Goal: Navigation & Orientation: Find specific page/section

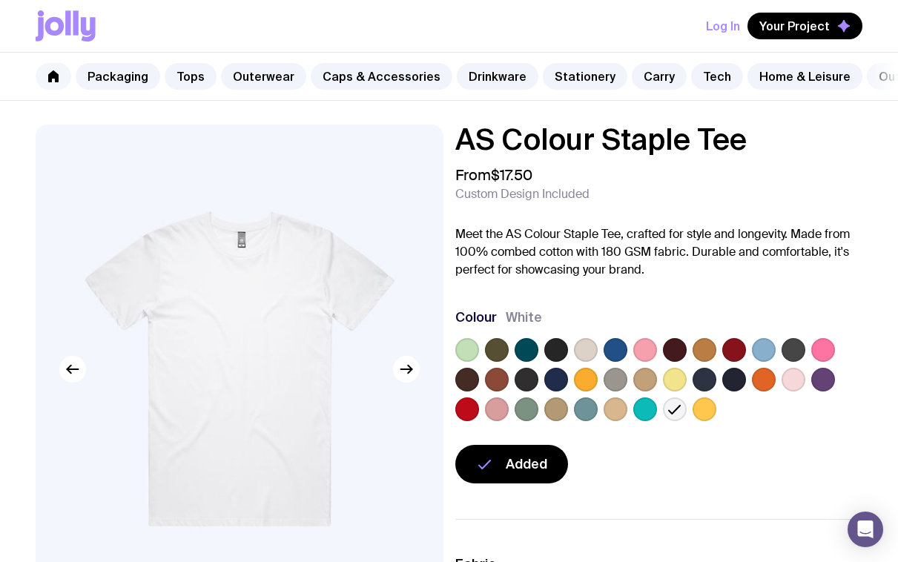
click at [55, 79] on icon at bounding box center [53, 76] width 10 height 12
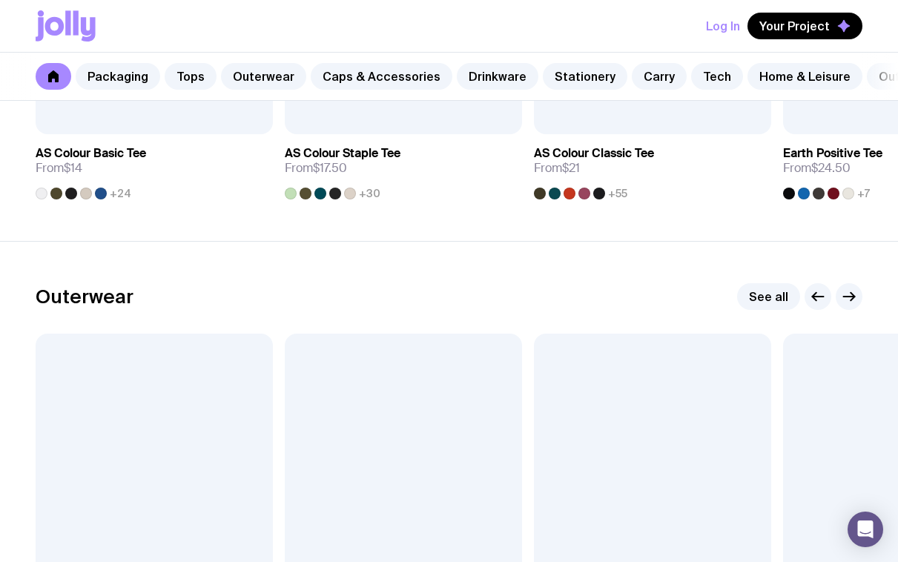
scroll to position [1012, 0]
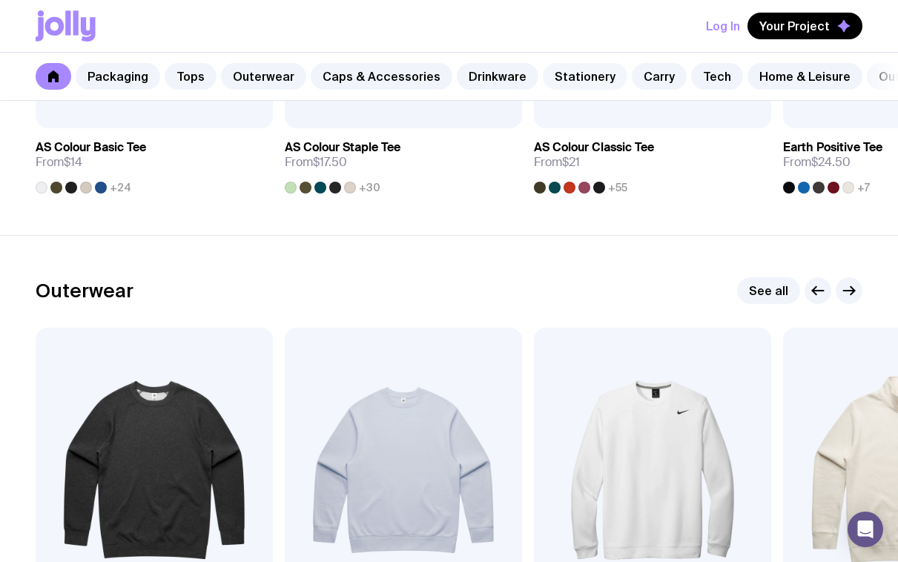
click at [563, 74] on link "Stationery" at bounding box center [585, 76] width 85 height 27
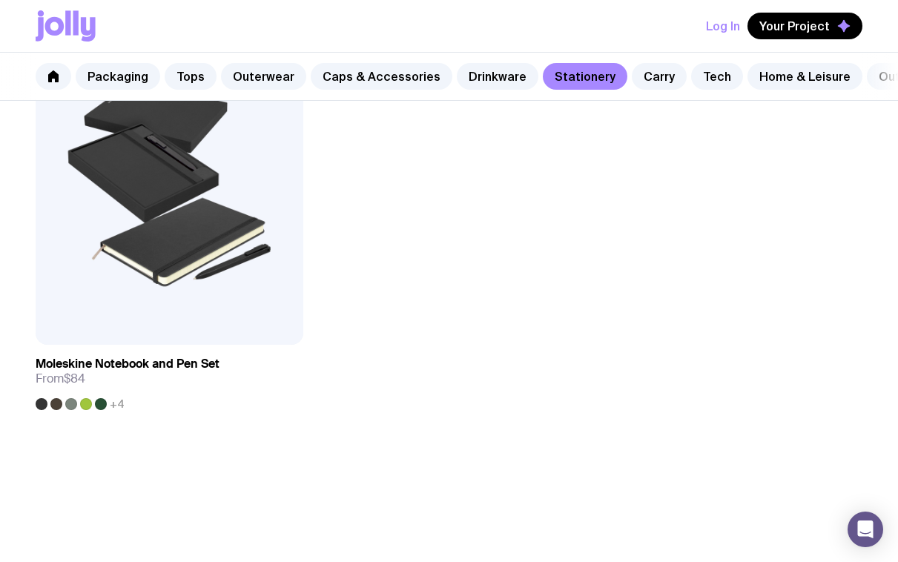
scroll to position [3834, 0]
click at [638, 79] on link "Carry" at bounding box center [659, 76] width 55 height 27
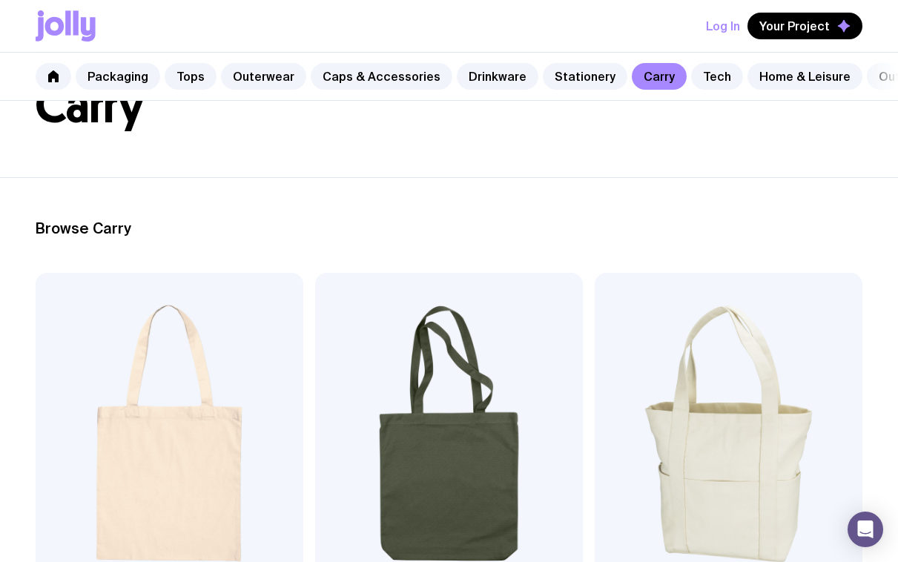
scroll to position [165, 0]
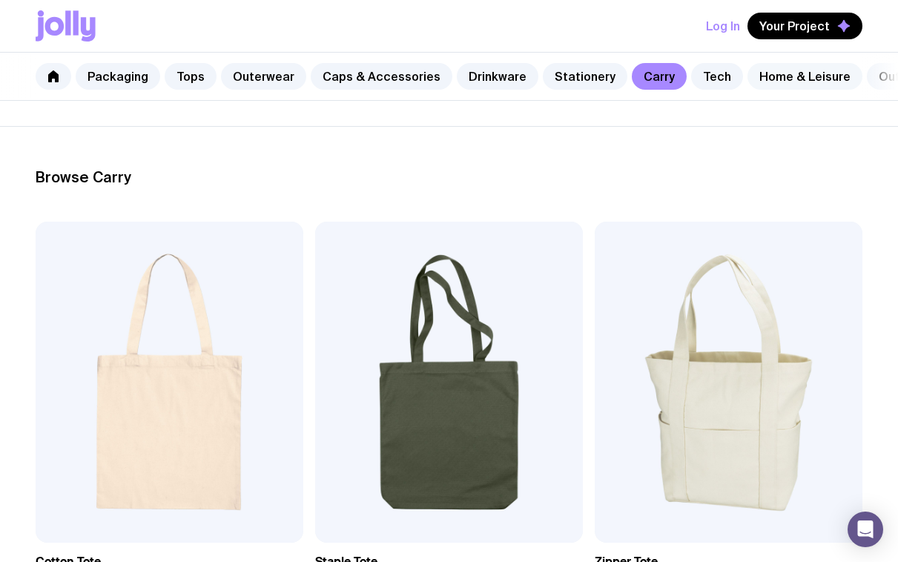
click at [749, 72] on link "Home & Leisure" at bounding box center [804, 76] width 115 height 27
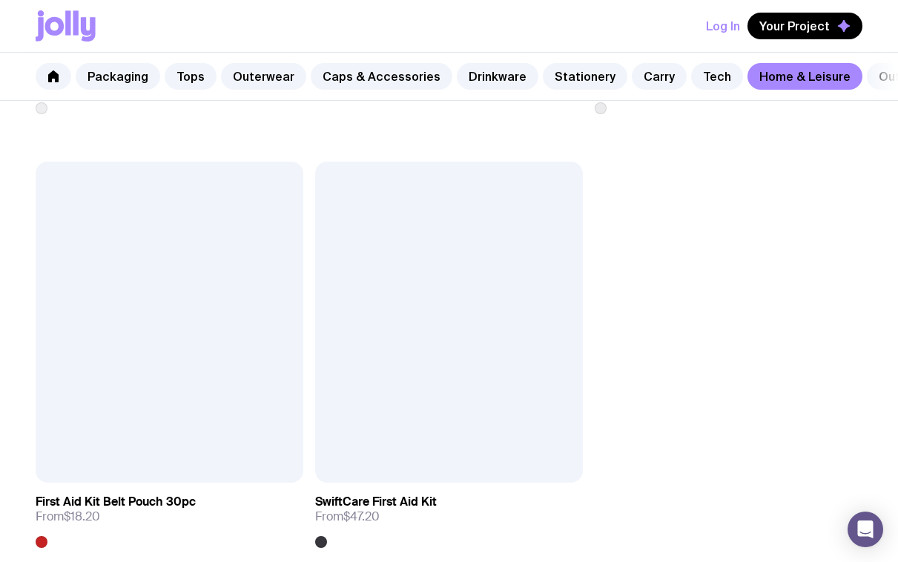
scroll to position [4743, 0]
